Goal: Task Accomplishment & Management: Use online tool/utility

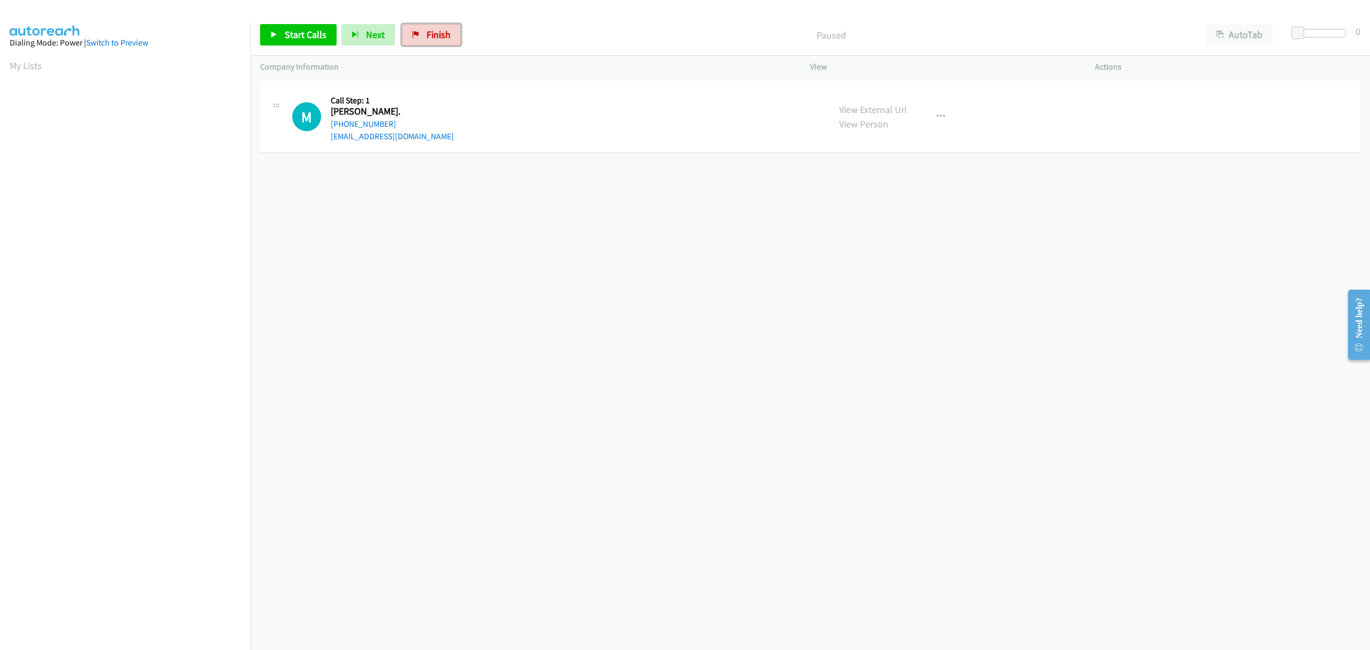
click at [427, 35] on span "Finish" at bounding box center [439, 34] width 24 height 12
click at [298, 32] on span "Start Calls" at bounding box center [306, 34] width 42 height 12
click at [291, 25] on link "Pause" at bounding box center [289, 34] width 59 height 21
click at [283, 30] on link "Start Calls" at bounding box center [298, 34] width 77 height 21
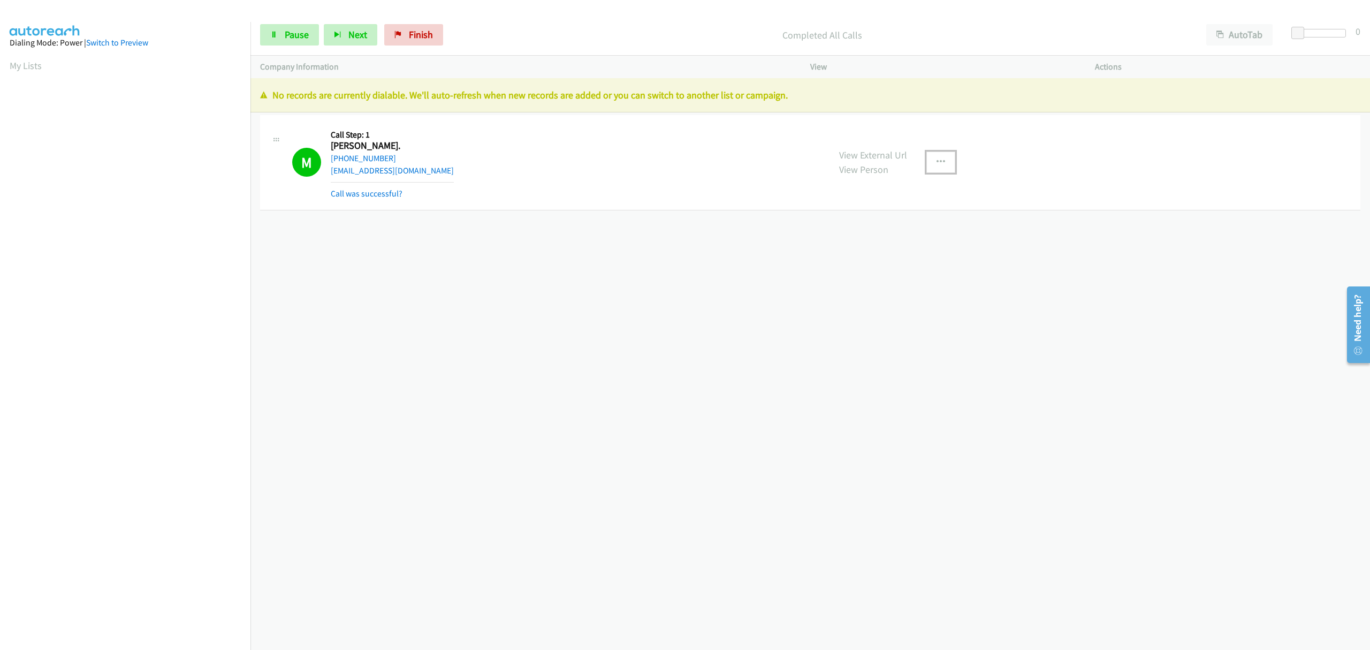
click at [928, 158] on button "button" at bounding box center [941, 162] width 29 height 21
click at [847, 249] on link "Add to do not call list" at bounding box center [884, 253] width 142 height 21
click at [377, 193] on link "Call was successful?" at bounding box center [367, 193] width 72 height 10
click at [930, 152] on button "button" at bounding box center [941, 150] width 29 height 21
click at [885, 244] on link "Add to do not call list" at bounding box center [884, 242] width 142 height 21
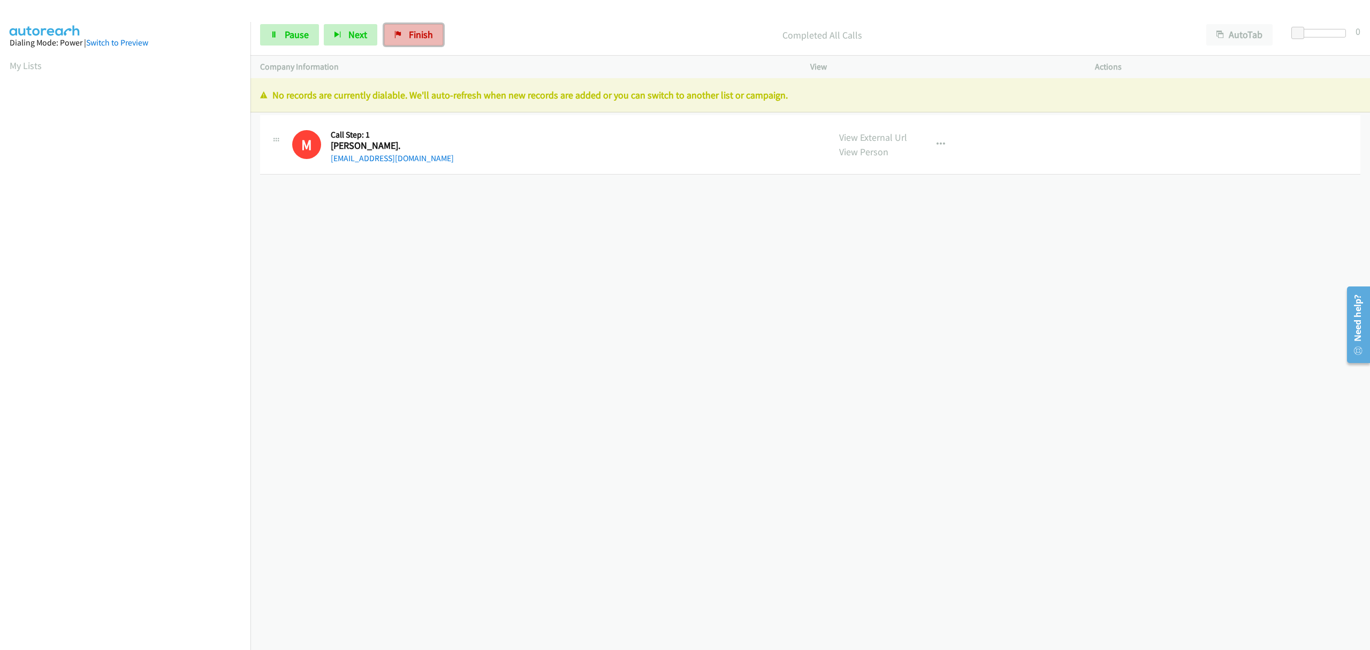
click at [416, 32] on span "Finish" at bounding box center [421, 34] width 24 height 12
